Goal: Find contact information: Find contact information

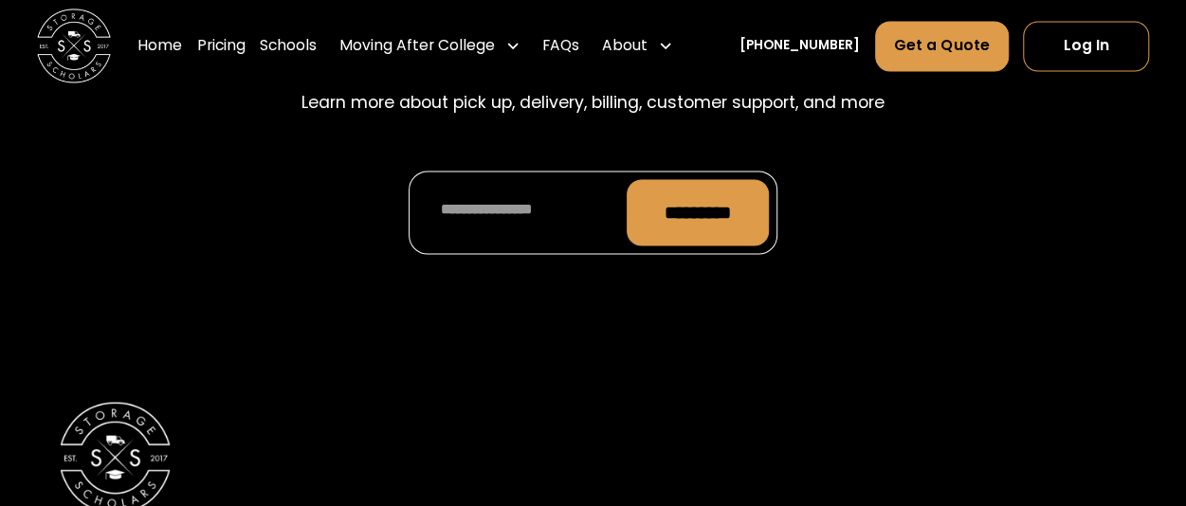
scroll to position [9288, 0]
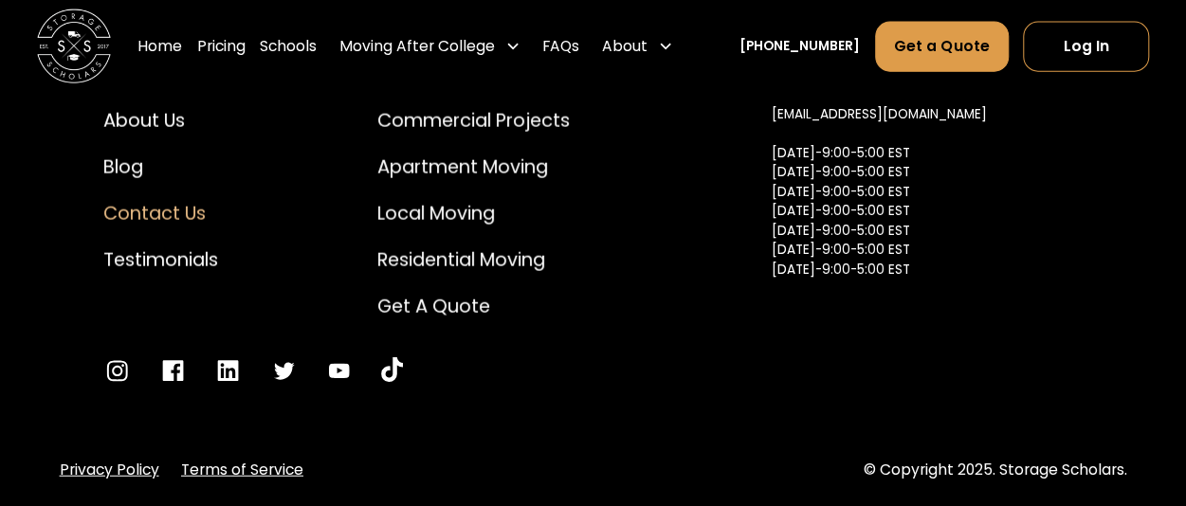
click at [157, 200] on div "Contact Us" at bounding box center [160, 213] width 115 height 27
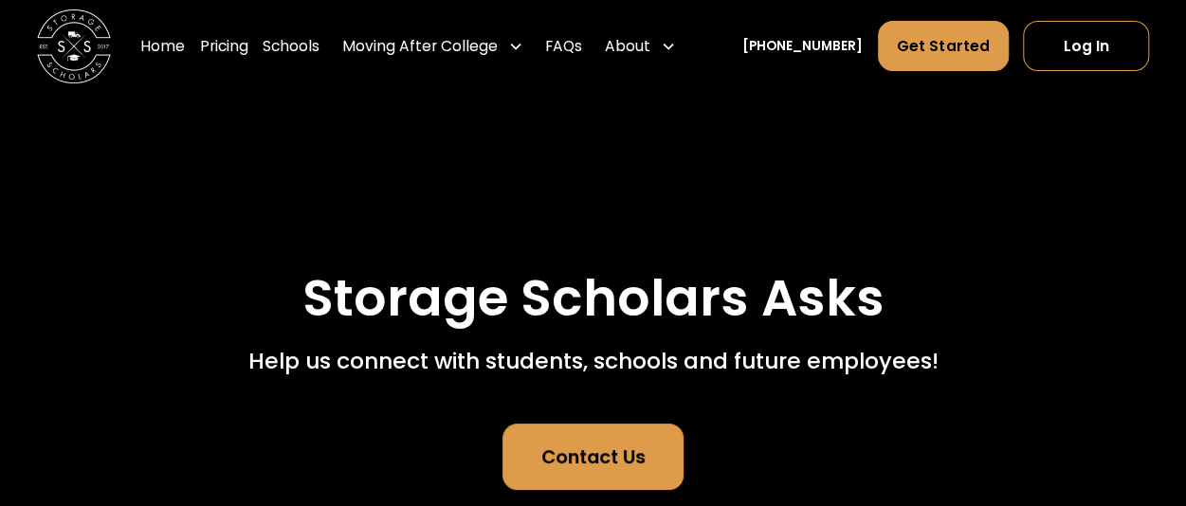
click at [643, 444] on div "Contact Us" at bounding box center [593, 457] width 104 height 27
click at [984, 338] on div "Storage Scholars Asks Help us connect with students, schools and future employe…" at bounding box center [593, 380] width 1112 height 221
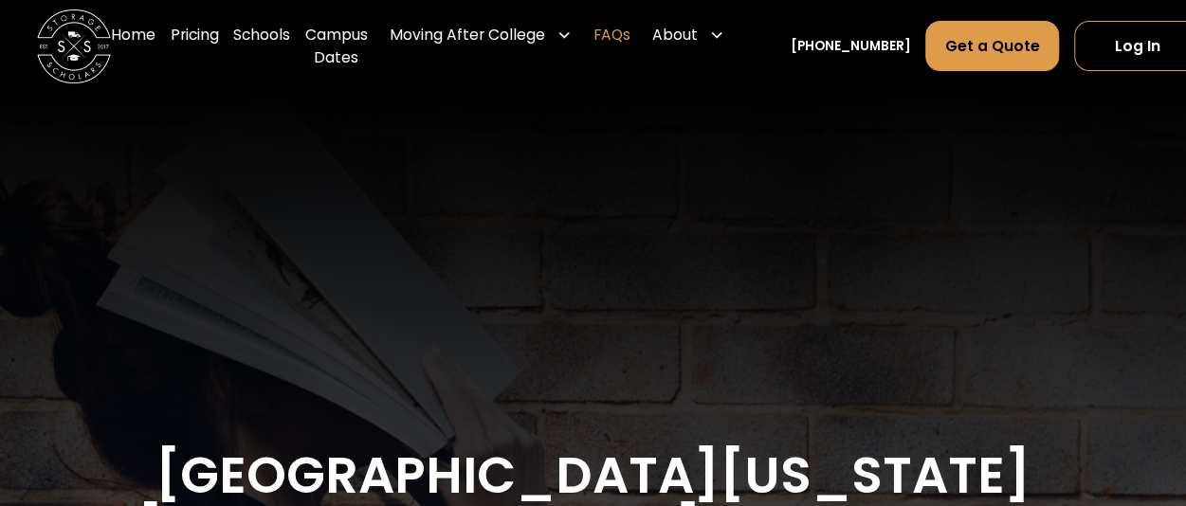
click at [616, 37] on link "FAQs" at bounding box center [611, 46] width 37 height 74
